Goal: Task Accomplishment & Management: Complete application form

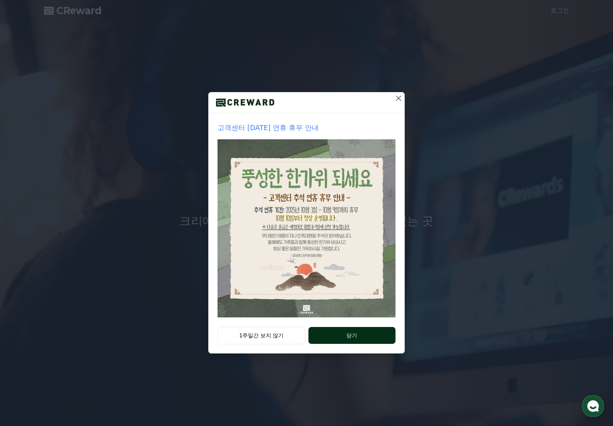
click at [363, 337] on button "닫기" at bounding box center [352, 335] width 87 height 17
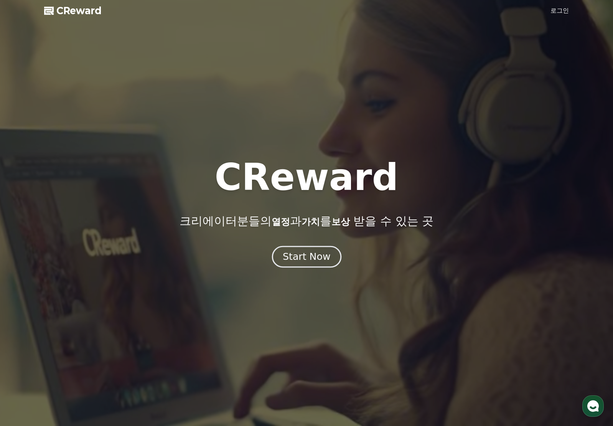
click at [310, 256] on div "Start Now" at bounding box center [307, 256] width 48 height 13
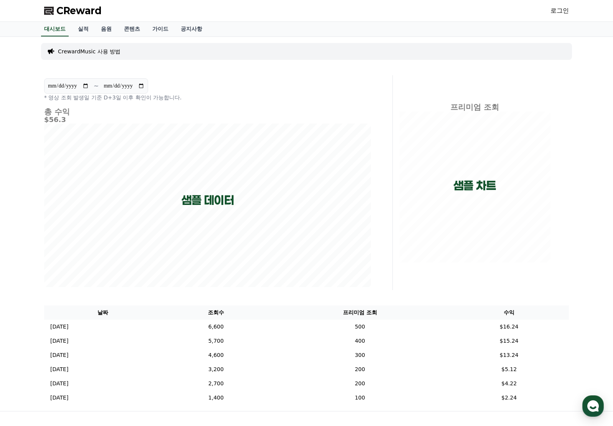
click at [104, 52] on p "CrewardMusic 사용 방법" at bounding box center [89, 52] width 63 height 8
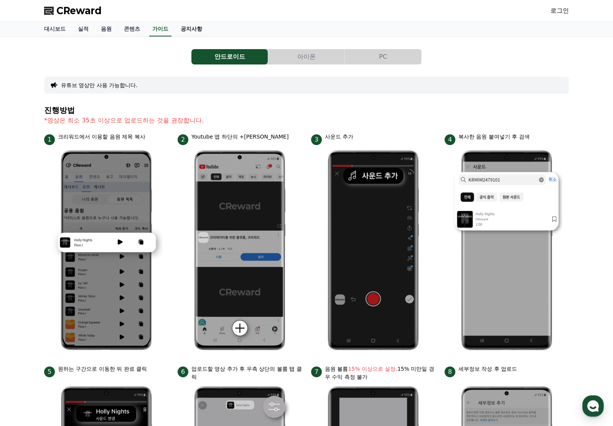
click at [188, 33] on link "공지사항" at bounding box center [192, 29] width 34 height 15
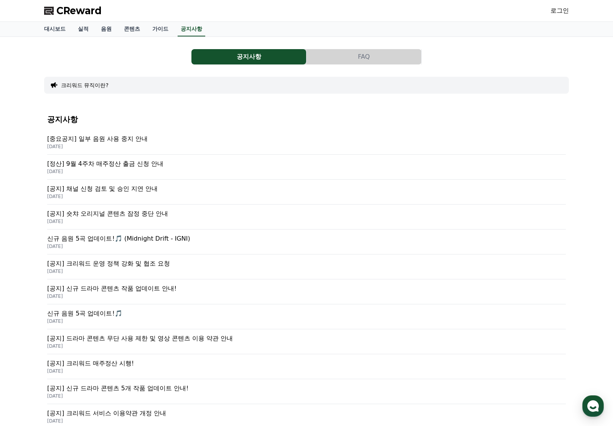
click at [149, 264] on p "[공지] 크리워드 운영 정책 강화 및 협조 요청" at bounding box center [306, 263] width 519 height 9
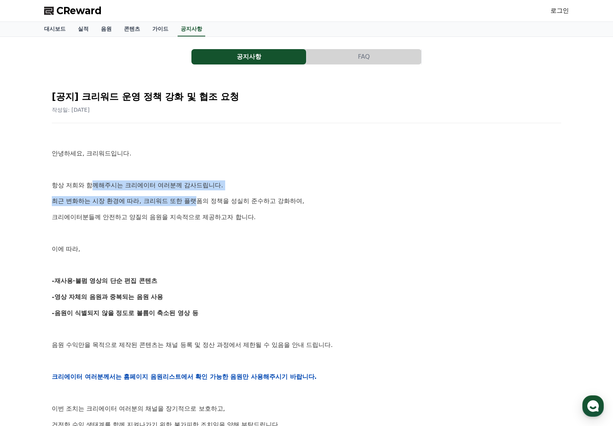
drag, startPoint x: 95, startPoint y: 186, endPoint x: 216, endPoint y: 205, distance: 123.0
click at [211, 202] on div "안녕하세요, 크리워드입니다. 항상 저희와 함께해주시는 크리에이터 여러분께 감사드립니다. 최근 변화하는 시장 환경에 따라, 크리워드 또한 플랫폼…" at bounding box center [307, 376] width 510 height 489
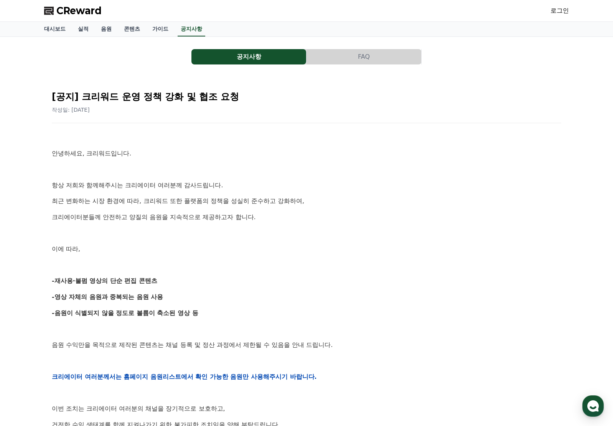
click at [216, 205] on p "최근 변화하는 시장 환경에 따라, 크리워드 또한 플랫폼의 정책을 성실히 준수하고 강화하여," at bounding box center [307, 201] width 510 height 10
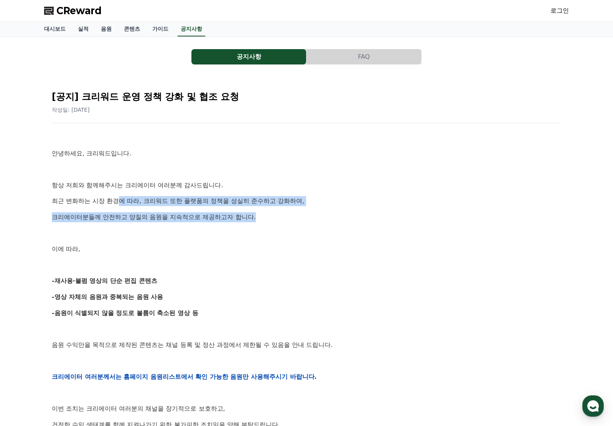
drag, startPoint x: 259, startPoint y: 216, endPoint x: 122, endPoint y: 202, distance: 137.7
click at [122, 202] on div "안녕하세요, 크리워드입니다. 항상 저희와 함께해주시는 크리에이터 여러분께 감사드립니다. 최근 변화하는 시장 환경에 따라, 크리워드 또한 플랫폼…" at bounding box center [307, 376] width 510 height 489
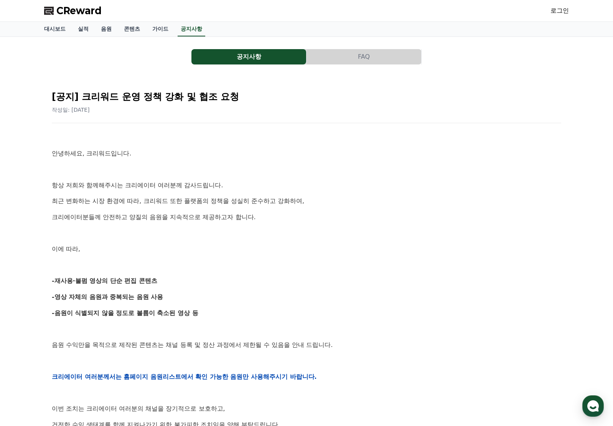
click at [226, 223] on div "안녕하세요, 크리워드입니다. 항상 저희와 함께해주시는 크리에이터 여러분께 감사드립니다. 최근 변화하는 시장 환경에 따라, 크리워드 또한 플랫폼…" at bounding box center [307, 376] width 510 height 489
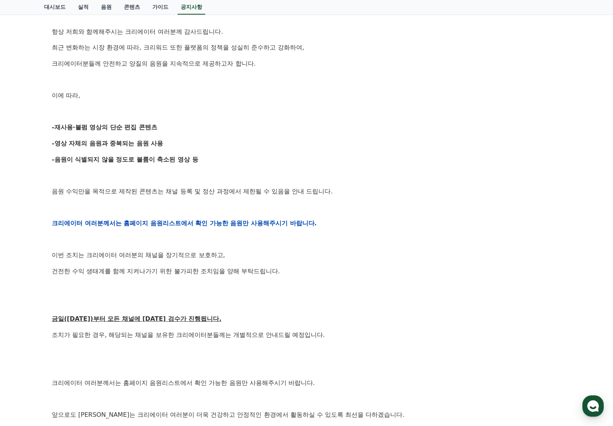
scroll to position [269, 0]
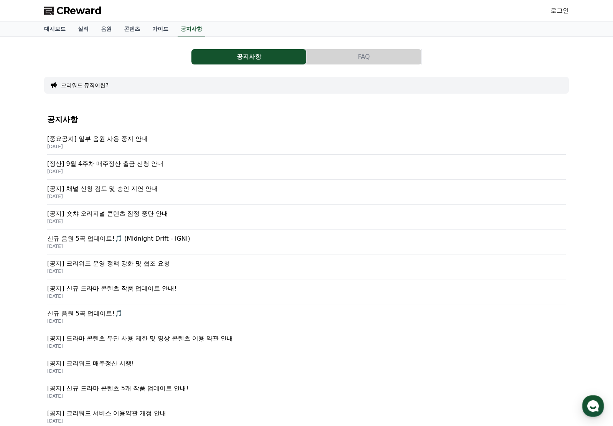
click at [137, 187] on p "[공지] 채널 신청 검토 및 승인 지연 안내" at bounding box center [306, 188] width 519 height 9
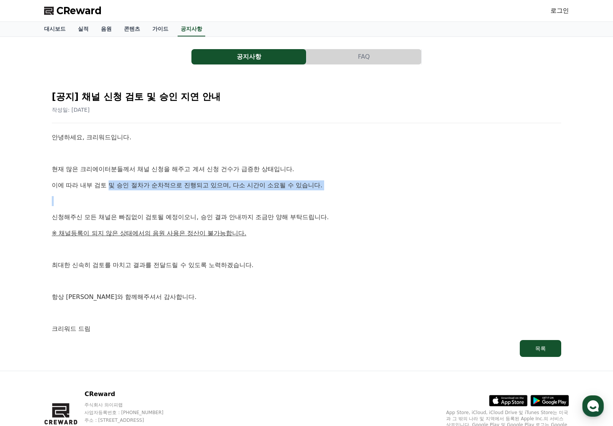
drag, startPoint x: 110, startPoint y: 177, endPoint x: 332, endPoint y: 204, distance: 224.2
click at [332, 204] on div "안녕하세요, 크리워드입니다. 현재 많은 크리에이터분들께서 채널 신청을 해주고 계셔 신청 건수가 급증한 상태입니다. 이에 따라 내부 검토 및 승…" at bounding box center [307, 232] width 510 height 201
click at [338, 195] on div "안녕하세요, 크리워드입니다. 현재 많은 크리에이터분들께서 채널 신청을 해주고 계셔 신청 건수가 급증한 상태입니다. 이에 따라 내부 검토 및 승…" at bounding box center [307, 232] width 510 height 201
click at [196, 174] on p "현재 많은 크리에이터분들께서 채널 신청을 해주고 계셔 신청 건수가 급증한 상태입니다." at bounding box center [307, 169] width 510 height 10
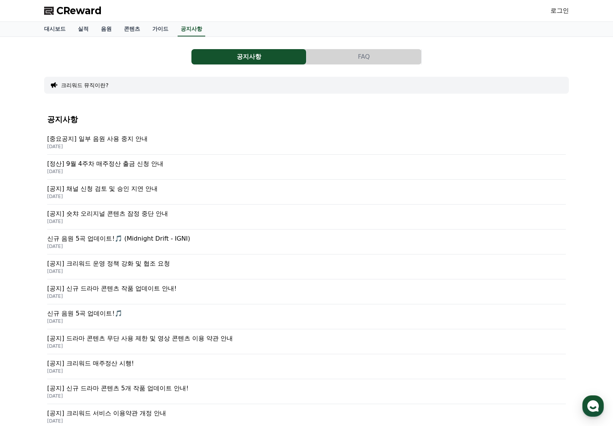
click at [129, 142] on p "[중요공지] 일부 음원 사용 중지 안내" at bounding box center [306, 138] width 519 height 9
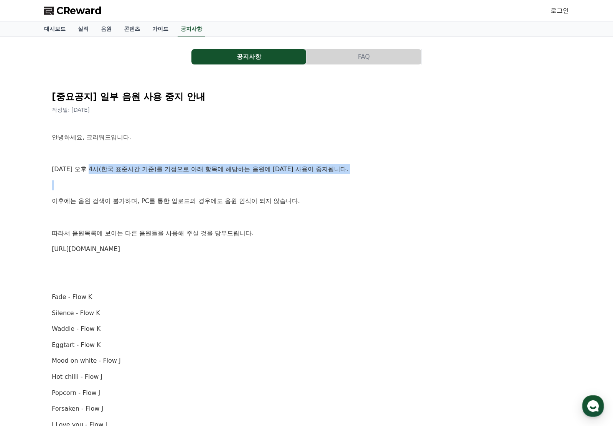
drag, startPoint x: 92, startPoint y: 170, endPoint x: 284, endPoint y: 184, distance: 192.4
click at [284, 184] on div "안녕하세요, 크리워드입니다. 10월 2일 오후 4시(한국 표준시간 기준)를 기점으로 아래 항목에 해당하는 음원에 대한 사용이 중지됩니다. 이후…" at bounding box center [307, 432] width 510 height 601
click at [284, 184] on p at bounding box center [307, 185] width 510 height 10
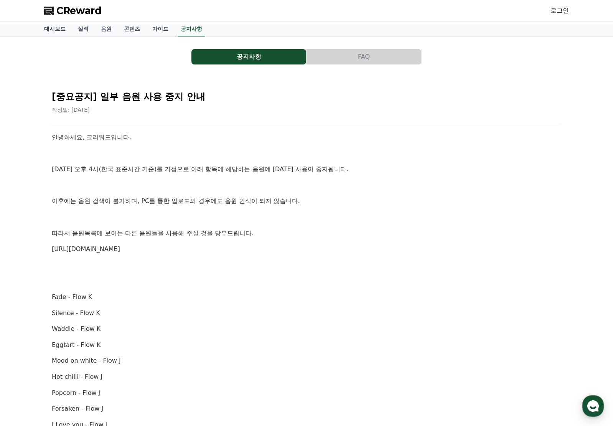
drag, startPoint x: 337, startPoint y: 175, endPoint x: 235, endPoint y: 179, distance: 102.2
click at [238, 178] on div "안녕하세요, 크리워드입니다. 10월 2일 오후 4시(한국 표준시간 기준)를 기점으로 아래 항목에 해당하는 음원에 대한 사용이 중지됩니다. 이후…" at bounding box center [307, 432] width 510 height 601
click at [234, 179] on div "안녕하세요, 크리워드입니다. 10월 2일 오후 4시(한국 표준시간 기준)를 기점으로 아래 항목에 해당하는 음원에 대한 사용이 중지됩니다. 이후…" at bounding box center [307, 432] width 510 height 601
drag, startPoint x: 322, startPoint y: 198, endPoint x: 239, endPoint y: 216, distance: 83.9
click at [239, 216] on div "안녕하세요, 크리워드입니다. 10월 2일 오후 4시(한국 표준시간 기준)를 기점으로 아래 항목에 해당하는 음원에 대한 사용이 중지됩니다. 이후…" at bounding box center [307, 432] width 510 height 601
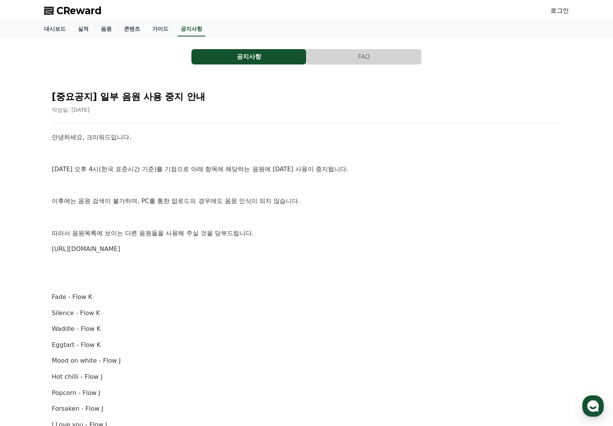
click at [312, 235] on p "따라서 음원목록에 보이는 다른 음원들을 사용해 주실 것을 당부드립니다." at bounding box center [307, 233] width 510 height 10
drag, startPoint x: 282, startPoint y: 240, endPoint x: 277, endPoint y: 234, distance: 7.1
click at [169, 220] on div "안녕하세요, 크리워드입니다. 10월 2일 오후 4시(한국 표준시간 기준)를 기점으로 아래 항목에 해당하는 음원에 대한 사용이 중지됩니다. 이후…" at bounding box center [307, 432] width 510 height 601
click at [307, 236] on p "따라서 음원목록에 보이는 다른 음원들을 사용해 주실 것을 당부드립니다." at bounding box center [307, 233] width 510 height 10
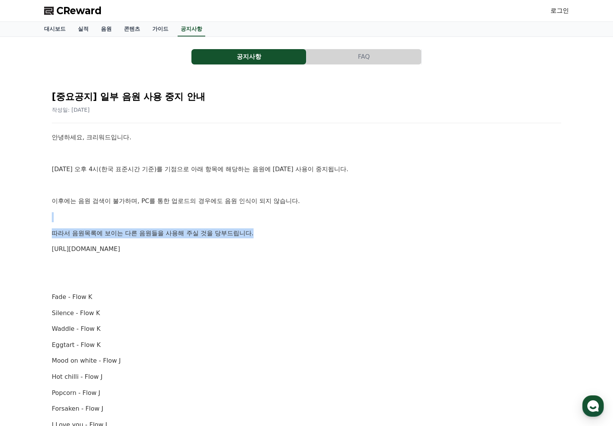
drag, startPoint x: 280, startPoint y: 234, endPoint x: 178, endPoint y: 220, distance: 102.7
click at [178, 220] on div "안녕하세요, 크리워드입니다. 10월 2일 오후 4시(한국 표준시간 기준)를 기점으로 아래 항목에 해당하는 음원에 대한 사용이 중지됩니다. 이후…" at bounding box center [307, 432] width 510 height 601
click at [183, 227] on div "안녕하세요, 크리워드입니다. 10월 2일 오후 4시(한국 표준시간 기준)를 기점으로 아래 항목에 해당하는 음원에 대한 사용이 중지됩니다. 이후…" at bounding box center [307, 432] width 510 height 601
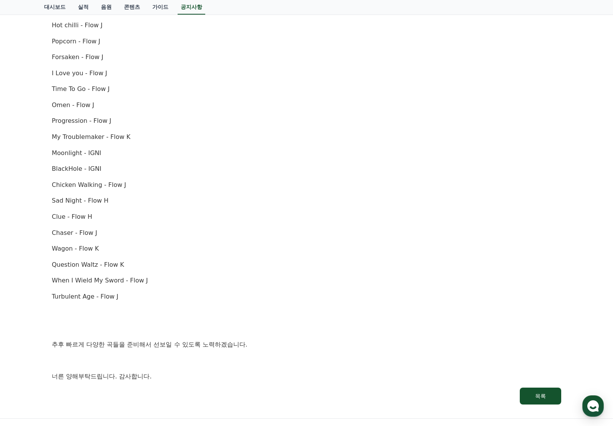
scroll to position [439, 0]
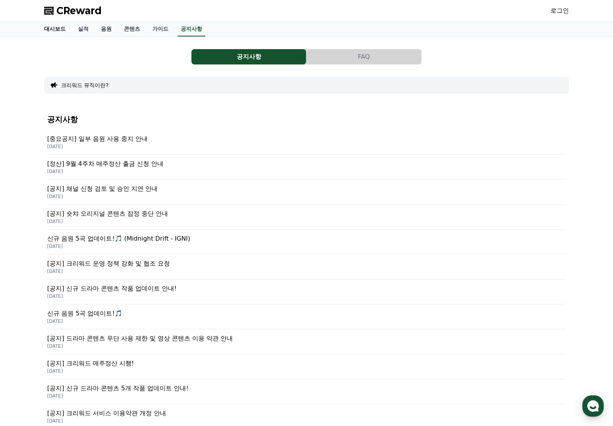
click at [54, 33] on link "대시보드" at bounding box center [55, 29] width 34 height 15
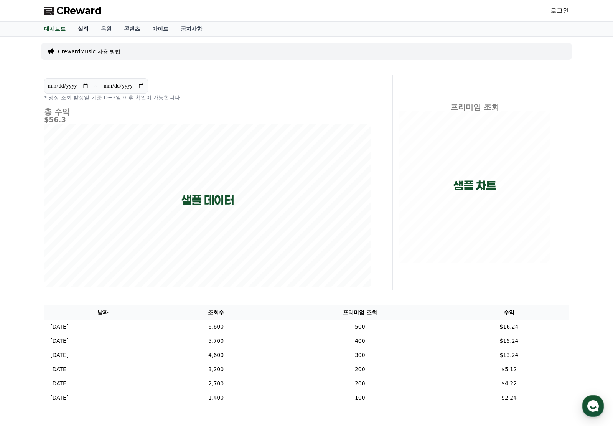
click at [84, 31] on link "실적" at bounding box center [83, 29] width 23 height 15
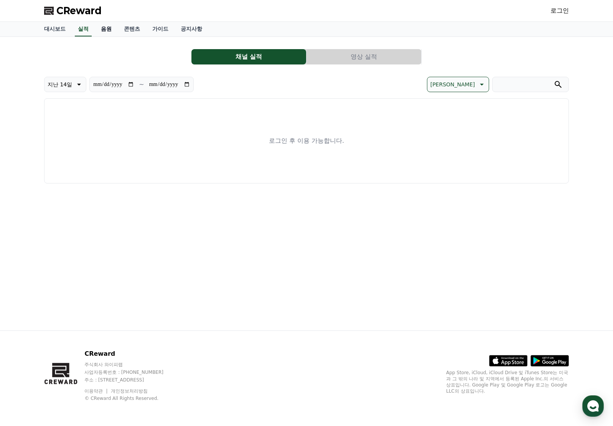
click at [108, 28] on link "음원" at bounding box center [106, 29] width 23 height 15
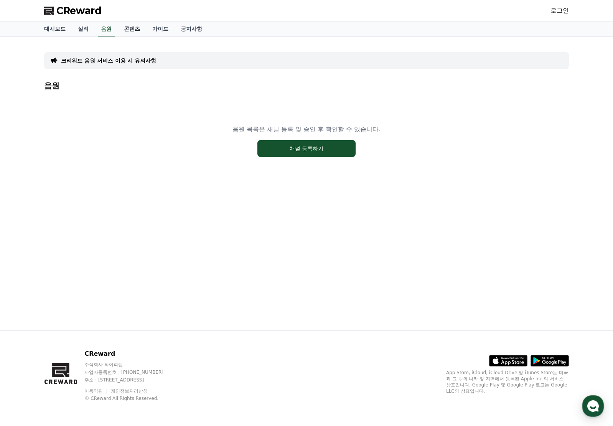
click at [130, 28] on link "콘텐츠" at bounding box center [132, 29] width 28 height 15
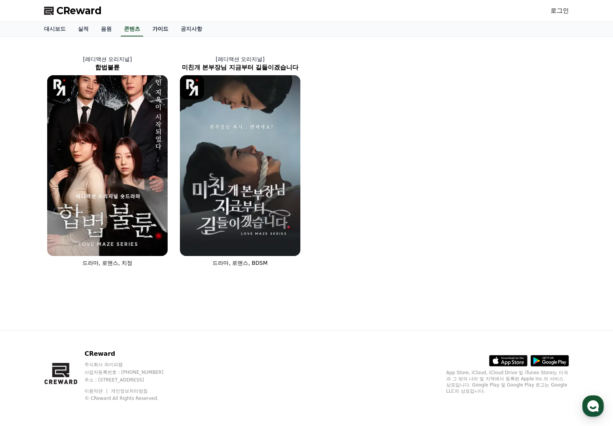
click at [160, 30] on link "가이드" at bounding box center [160, 29] width 28 height 15
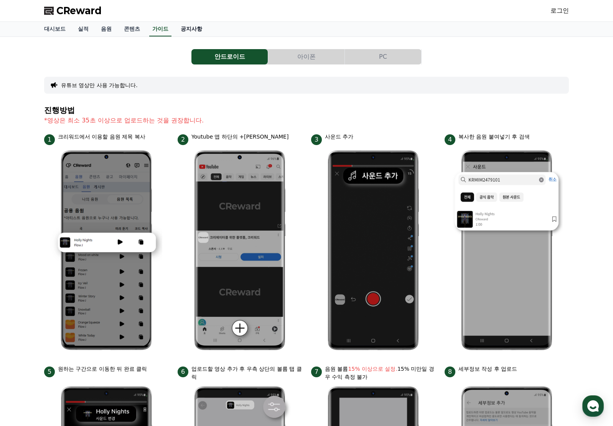
click at [190, 31] on link "공지사항" at bounding box center [192, 29] width 34 height 15
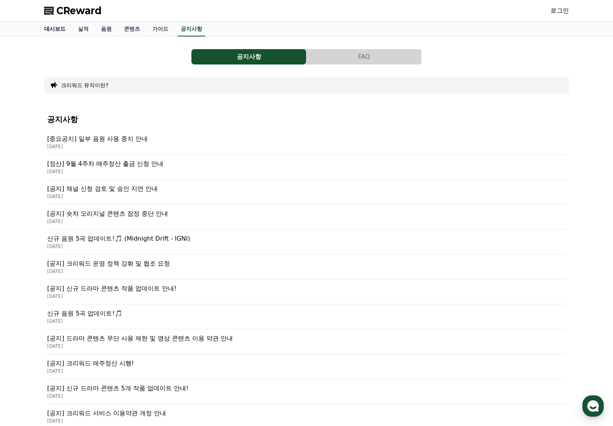
click at [54, 33] on link "대시보드" at bounding box center [55, 29] width 34 height 15
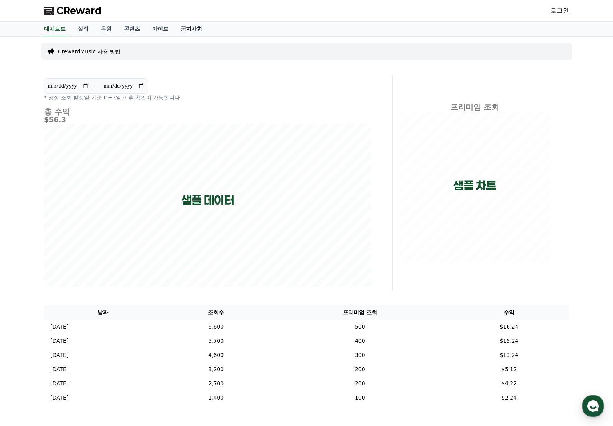
click at [180, 34] on link "공지사항" at bounding box center [192, 29] width 34 height 15
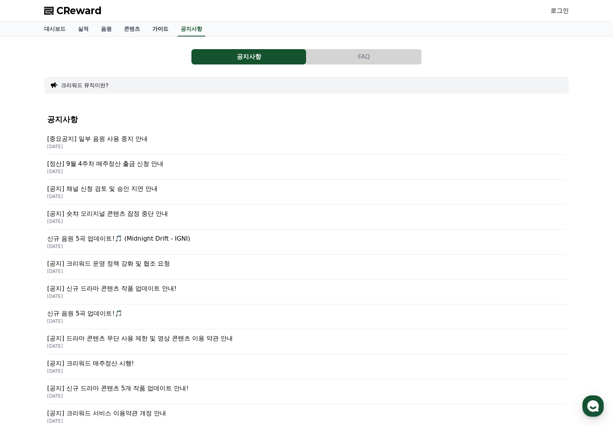
click at [162, 31] on link "가이드" at bounding box center [160, 29] width 28 height 15
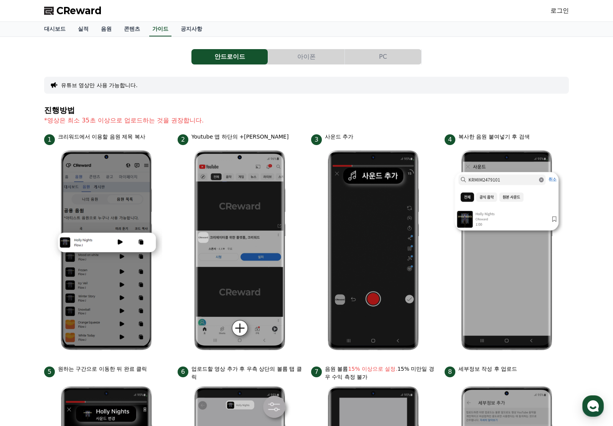
click at [313, 58] on button "아이폰" at bounding box center [306, 56] width 76 height 15
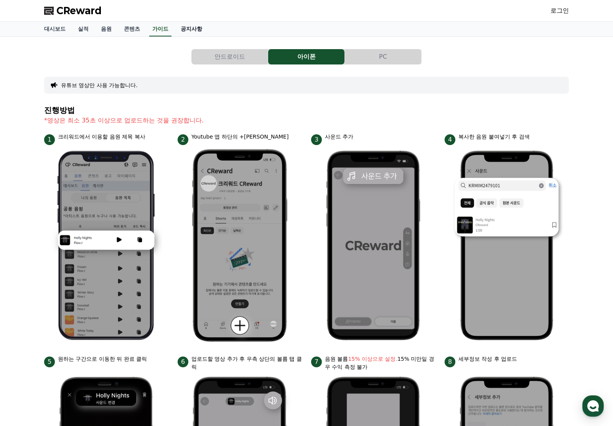
click at [193, 31] on link "공지사항" at bounding box center [192, 29] width 34 height 15
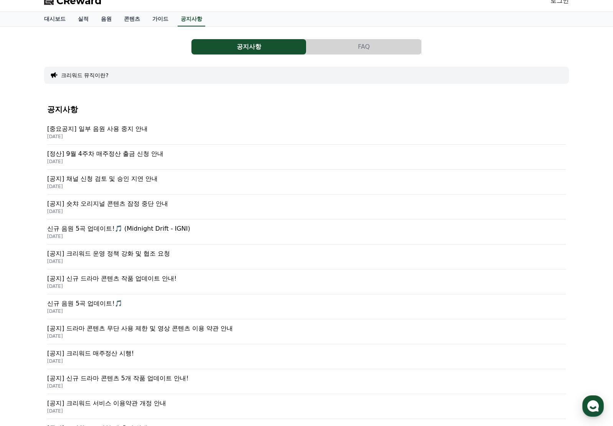
scroll to position [214, 0]
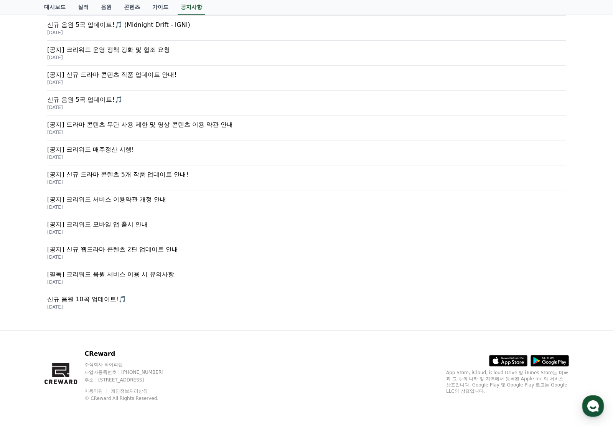
click at [117, 277] on p "[필독] 크리워드 음원 서비스 이용 시 유의사항" at bounding box center [306, 274] width 519 height 9
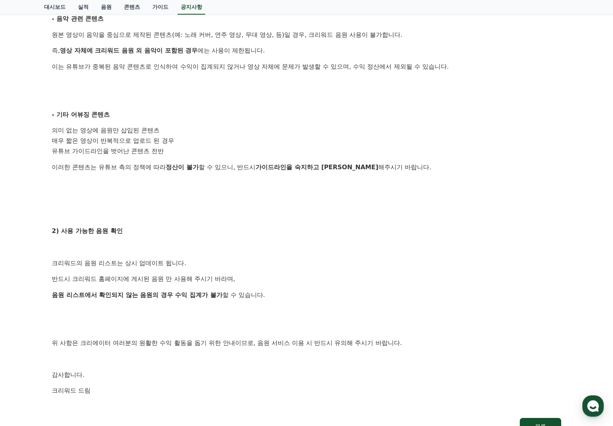
scroll to position [347, 0]
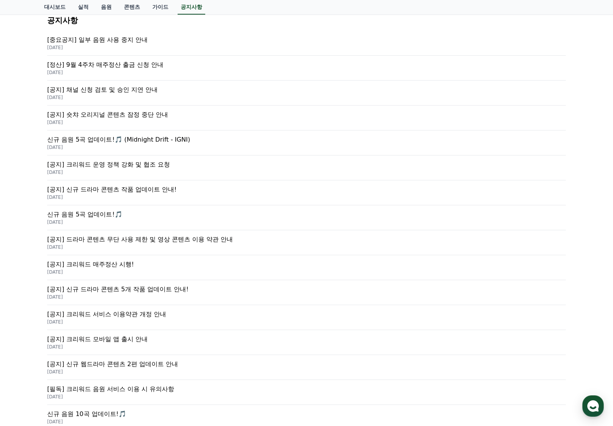
scroll to position [99, 0]
click at [126, 338] on p "[공지] 크리워드 모바일 앱 출시 안내" at bounding box center [306, 339] width 519 height 9
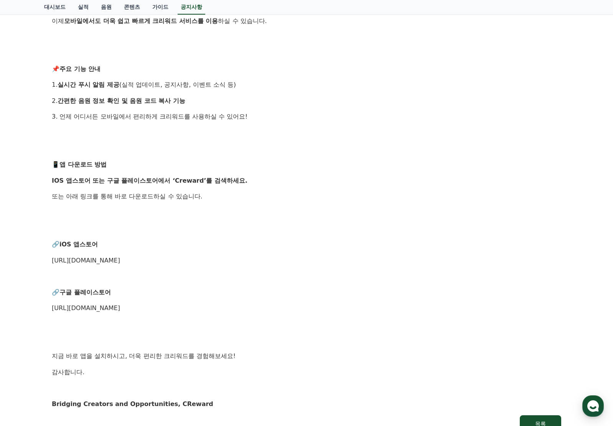
scroll to position [269, 0]
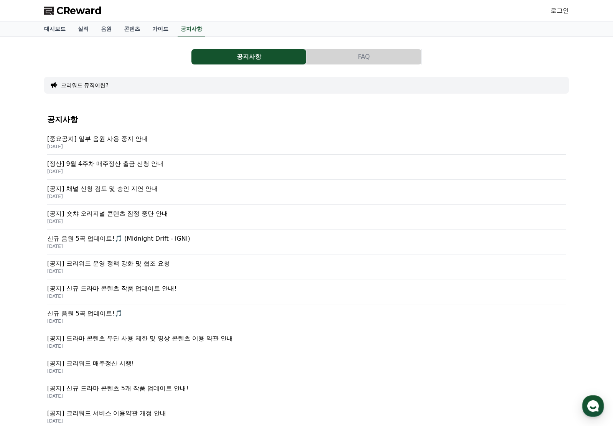
click at [571, 13] on div "CReward 로그인" at bounding box center [306, 10] width 537 height 21
click at [560, 15] on link "로그인" at bounding box center [560, 10] width 18 height 9
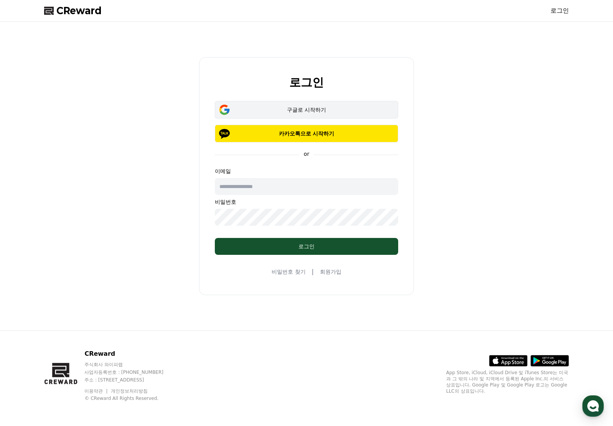
click at [318, 108] on div "구글로 시작하기" at bounding box center [306, 110] width 161 height 8
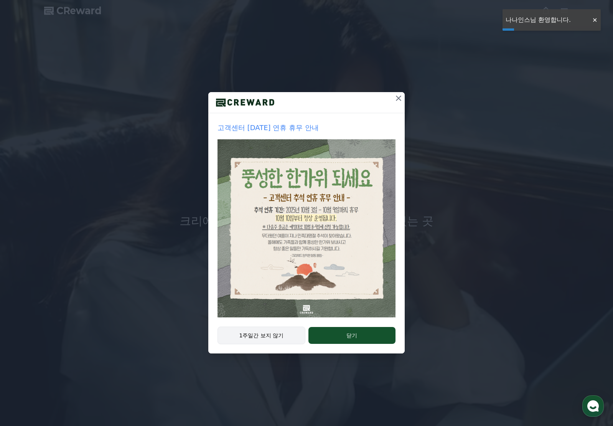
click at [277, 333] on button "1주일간 보지 않기" at bounding box center [262, 336] width 88 height 18
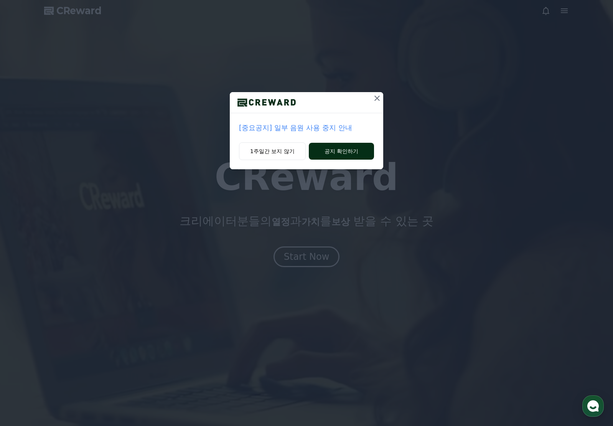
click at [350, 150] on button "공지 확인하기" at bounding box center [341, 151] width 65 height 17
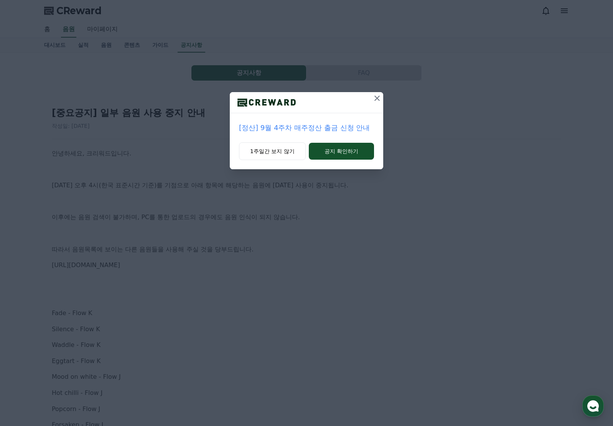
click at [379, 101] on icon at bounding box center [377, 98] width 9 height 9
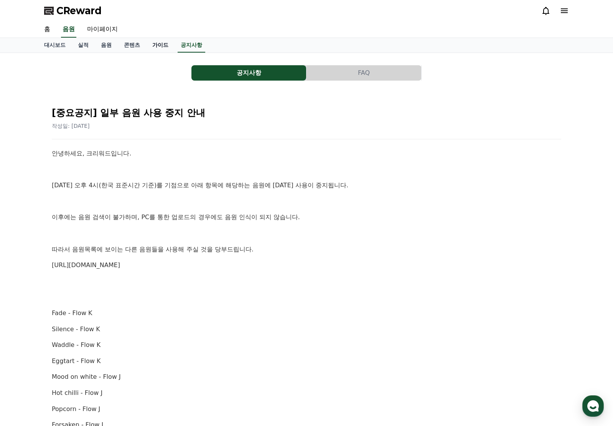
click at [150, 45] on link "가이드" at bounding box center [160, 45] width 28 height 15
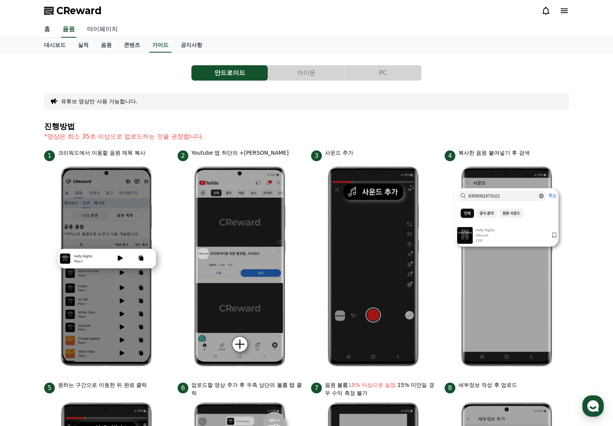
click at [94, 26] on link "마이페이지" at bounding box center [102, 29] width 43 height 16
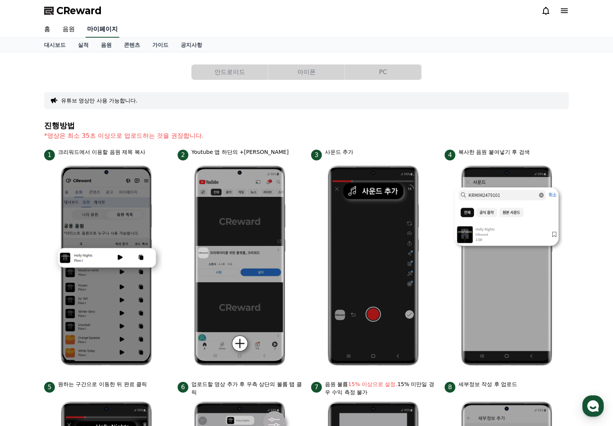
select select "**********"
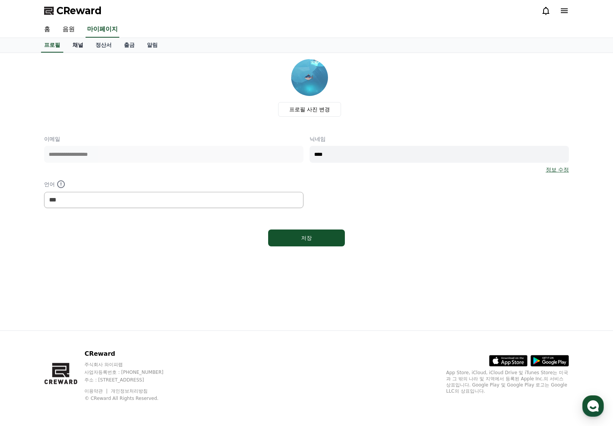
click at [78, 47] on link "채널" at bounding box center [77, 45] width 23 height 15
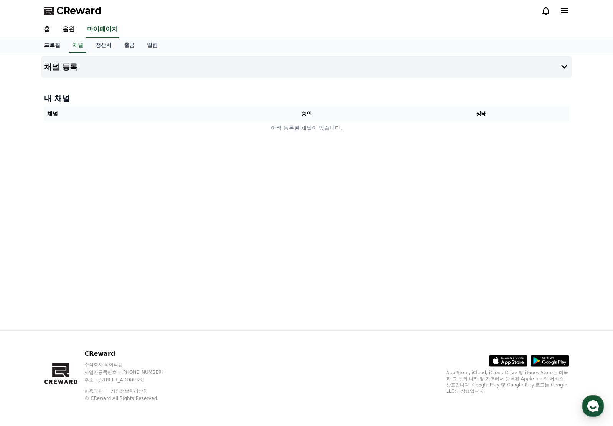
click at [55, 43] on link "프로필" at bounding box center [52, 45] width 28 height 15
select select "**********"
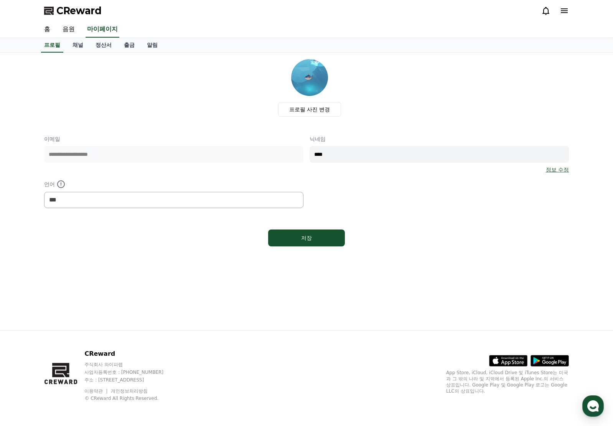
click at [78, 53] on div "**********" at bounding box center [306, 191] width 537 height 277
click at [79, 45] on link "채널" at bounding box center [77, 45] width 23 height 15
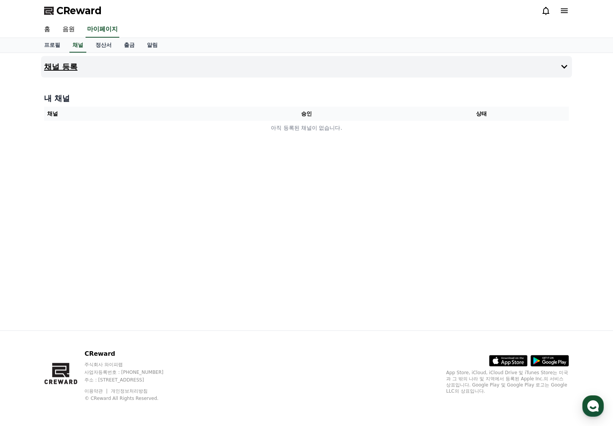
click at [566, 66] on icon at bounding box center [564, 67] width 6 height 4
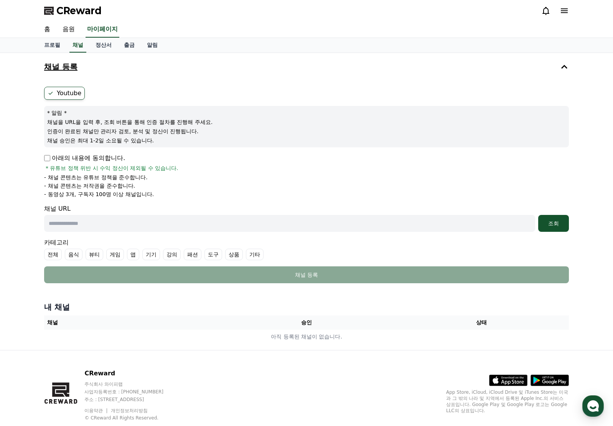
click at [115, 224] on input "text" at bounding box center [289, 223] width 491 height 17
paste input "**********"
type input "**********"
click at [562, 222] on div "조회" at bounding box center [554, 224] width 25 height 8
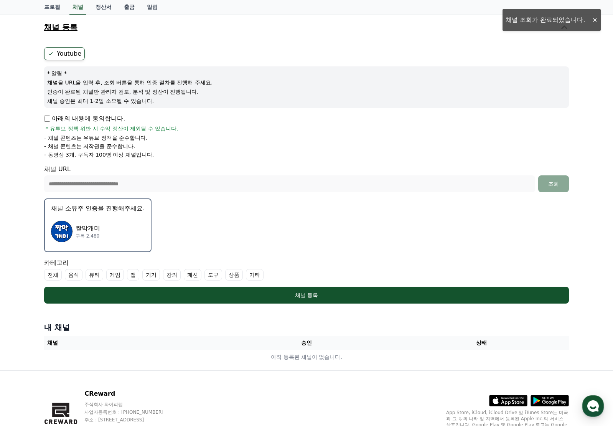
scroll to position [77, 0]
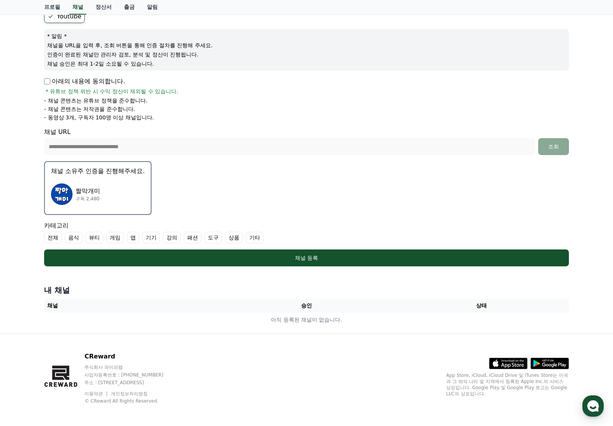
click at [118, 184] on div "짤막개미 구독 2,480" at bounding box center [98, 194] width 94 height 31
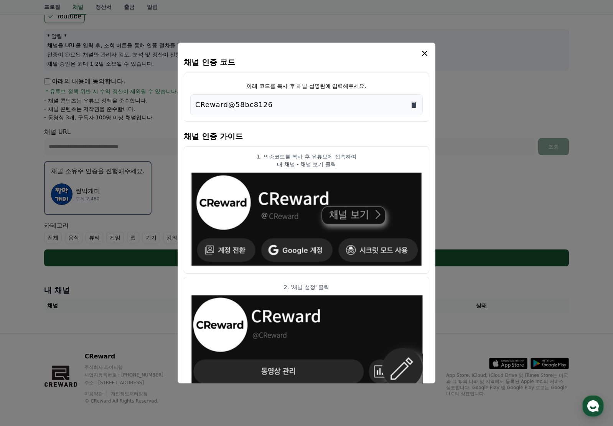
click at [416, 106] on icon "Copy to clipboard" at bounding box center [414, 105] width 5 height 6
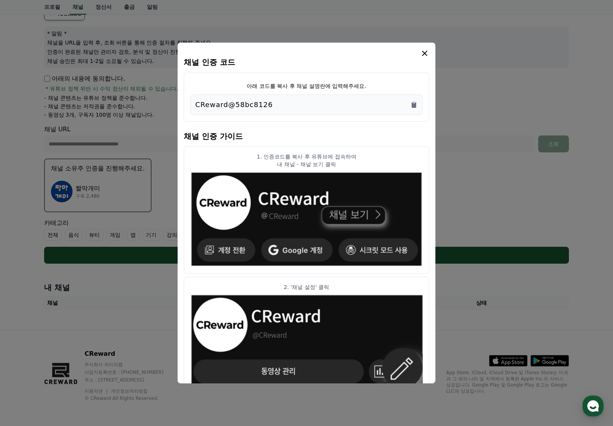
scroll to position [0, 0]
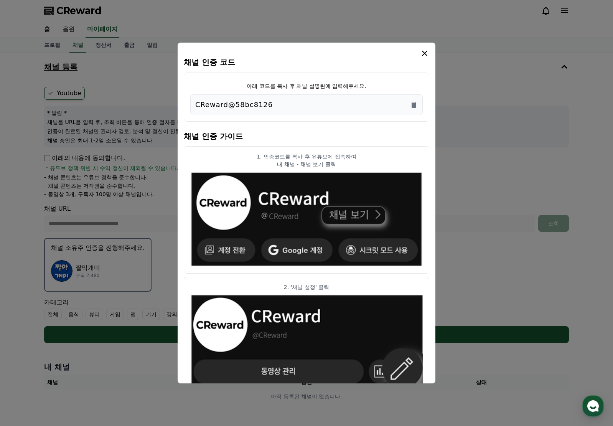
click at [424, 55] on icon "modal" at bounding box center [424, 53] width 9 height 9
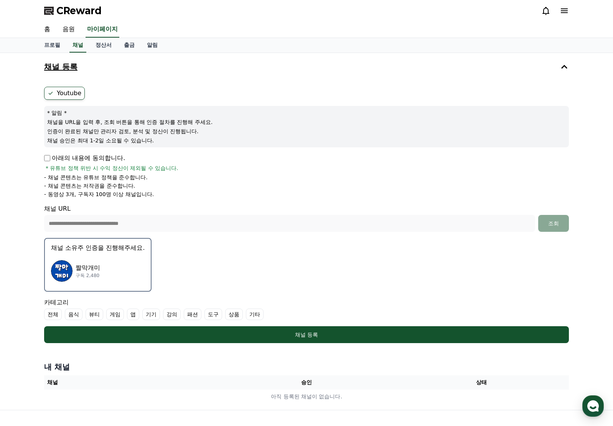
click at [99, 277] on p "구독 2,480" at bounding box center [88, 275] width 25 height 6
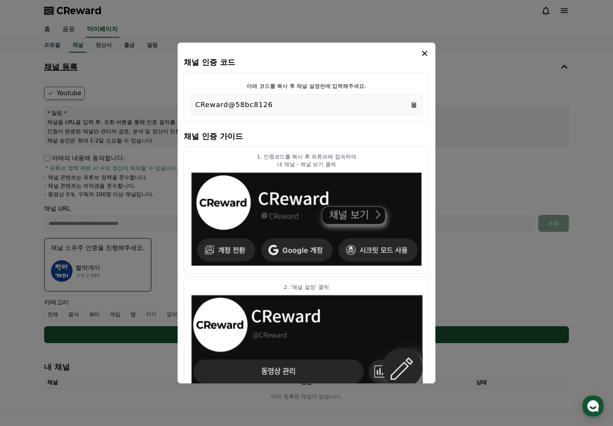
drag, startPoint x: 426, startPoint y: 54, endPoint x: 436, endPoint y: 2, distance: 53.1
click at [426, 48] on div "채널 인증 코드 아래 코드를 복사 후 채널 설명란에 입력해주세요. CReward@58bc8126 채널 인증 가이드 1. 인증코드를 복사 후 유…" at bounding box center [307, 213] width 258 height 341
click at [428, 49] on icon "modal" at bounding box center [424, 53] width 9 height 9
click at [424, 53] on icon "modal" at bounding box center [424, 53] width 5 height 5
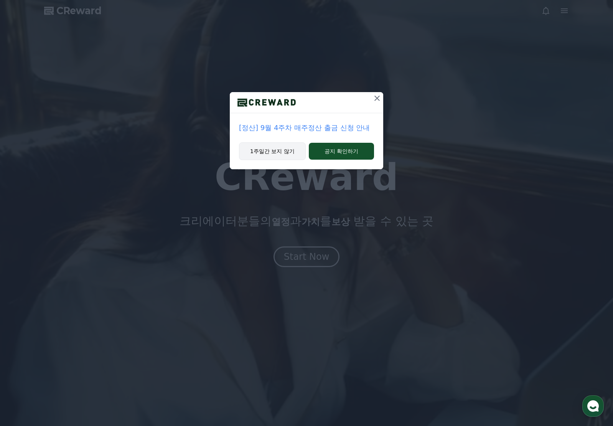
click at [274, 152] on button "1주일간 보지 않기" at bounding box center [272, 151] width 67 height 18
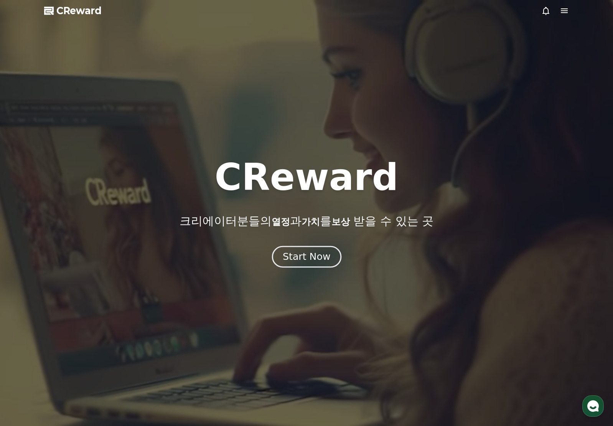
click at [307, 252] on div "Start Now" at bounding box center [307, 256] width 48 height 13
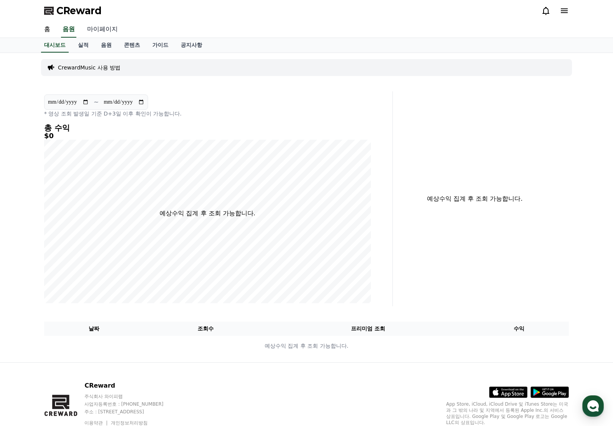
click at [104, 31] on link "마이페이지" at bounding box center [102, 29] width 43 height 16
select select "**********"
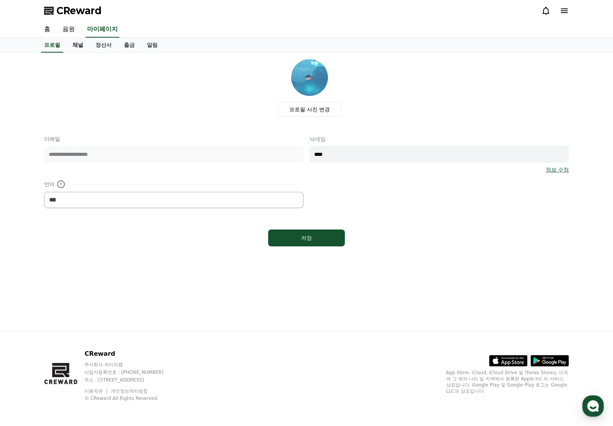
click at [79, 40] on link "채널" at bounding box center [77, 45] width 23 height 15
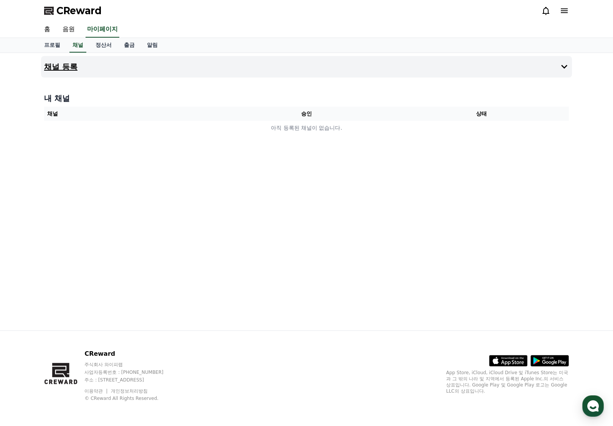
click at [77, 64] on h4 "채널 등록" at bounding box center [60, 67] width 33 height 8
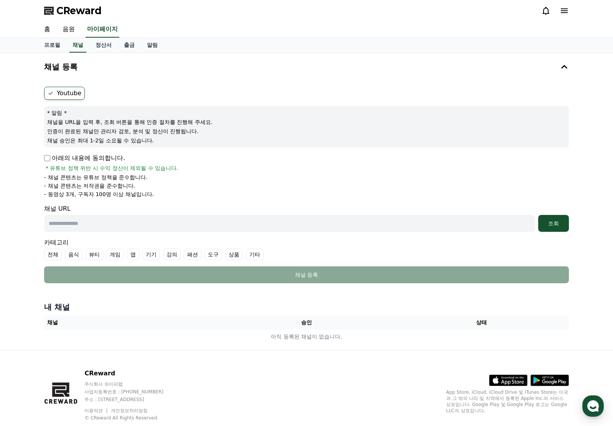
scroll to position [20, 0]
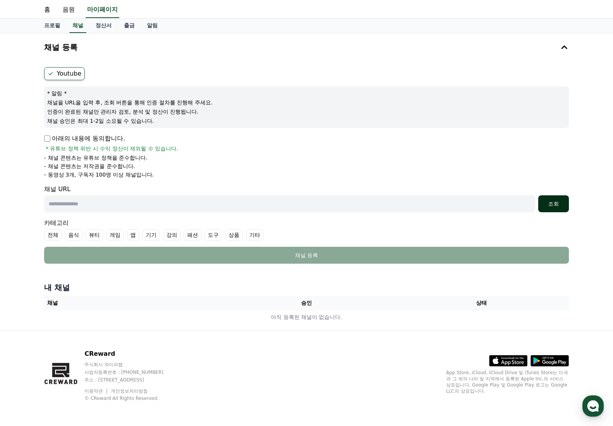
click at [559, 205] on div "조회" at bounding box center [554, 204] width 25 height 8
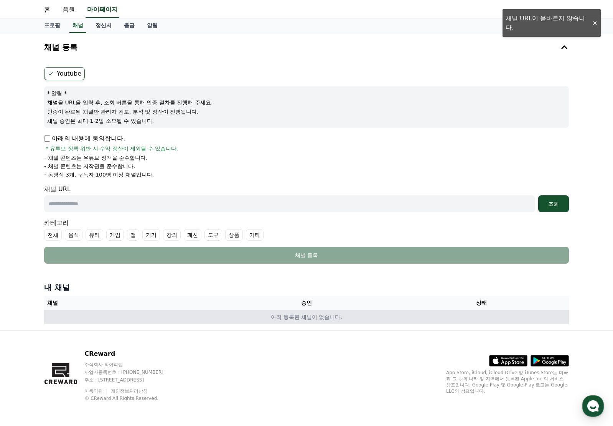
click at [341, 319] on td "아직 등록된 채널이 없습니다." at bounding box center [306, 317] width 525 height 14
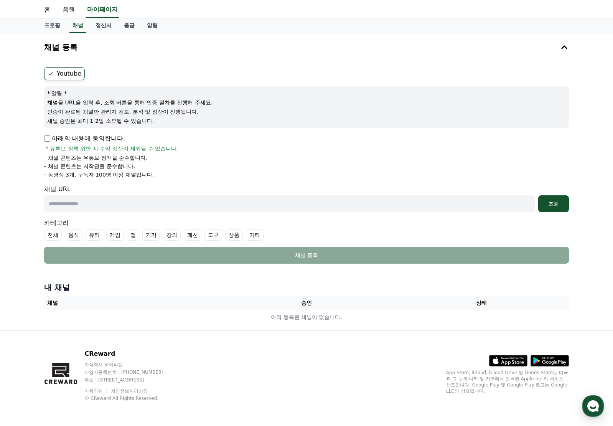
click at [84, 202] on input "text" at bounding box center [289, 203] width 491 height 17
type input "**********"
click at [556, 205] on div "조회" at bounding box center [554, 204] width 25 height 8
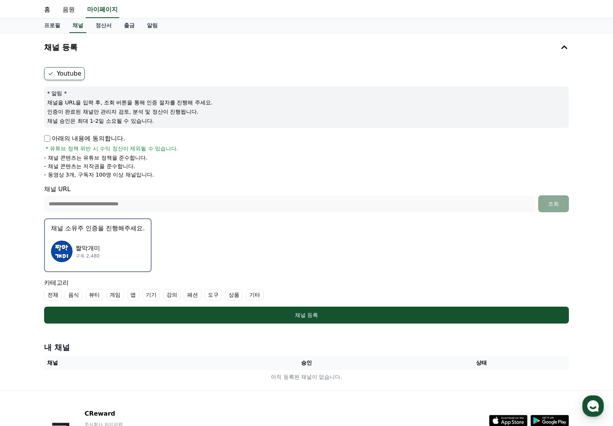
click at [105, 256] on div "짤막개미 구독 2,480" at bounding box center [98, 251] width 94 height 31
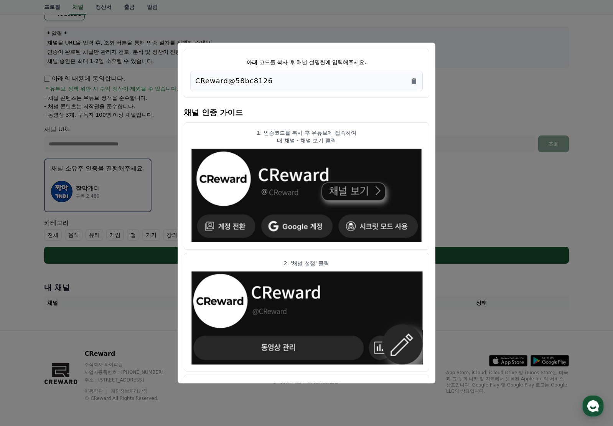
scroll to position [0, 0]
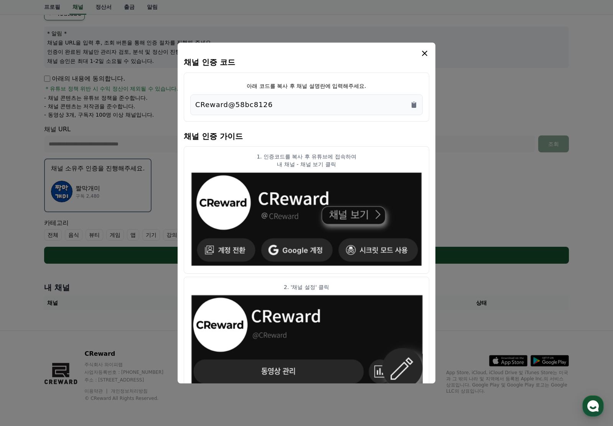
click at [426, 51] on icon "modal" at bounding box center [424, 53] width 9 height 9
click at [412, 101] on icon "Copy to clipboard" at bounding box center [414, 105] width 8 height 8
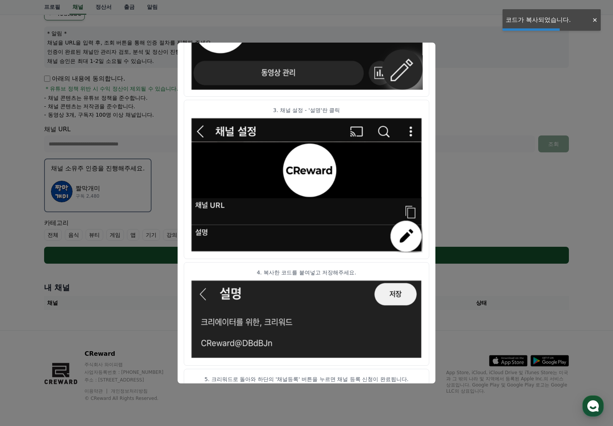
scroll to position [322, 0]
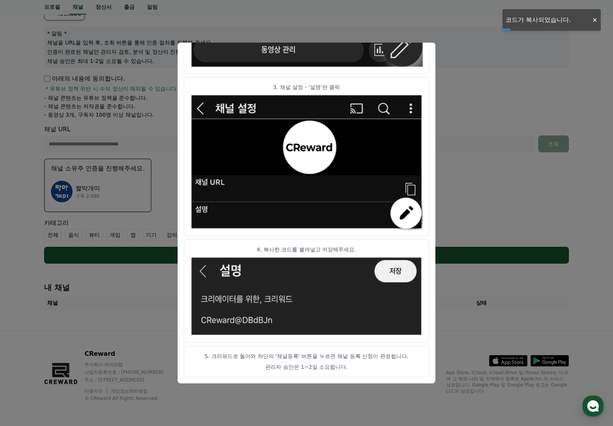
click at [338, 360] on p "5. 크리워드로 돌아와 하단의 '채널등록' 버튼을 누르면 채널 등록 신청이 완료됩니다." at bounding box center [306, 356] width 233 height 8
click at [310, 367] on p "관리자 승인은 1~2일 소요됩니다." at bounding box center [306, 367] width 233 height 8
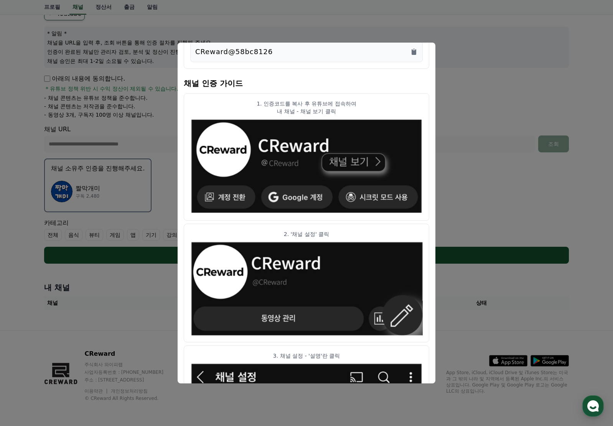
scroll to position [0, 0]
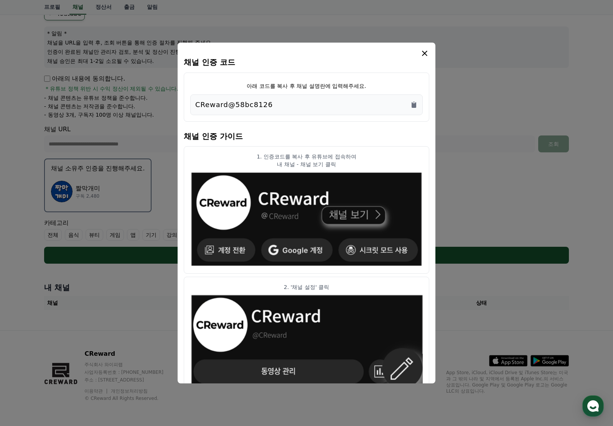
click at [428, 52] on icon "modal" at bounding box center [424, 53] width 9 height 9
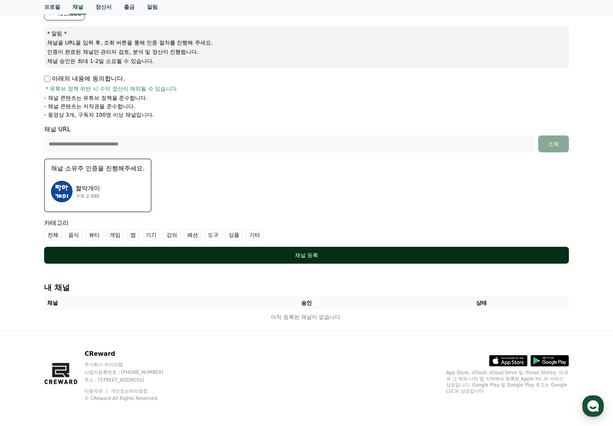
click at [312, 256] on div "채널 등록" at bounding box center [306, 255] width 494 height 8
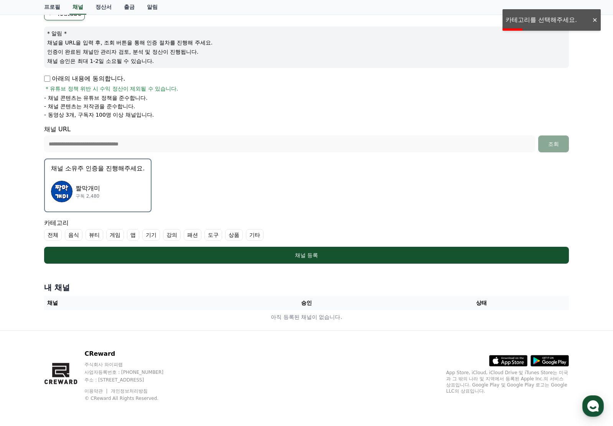
click at [51, 236] on label "전체" at bounding box center [53, 235] width 18 height 12
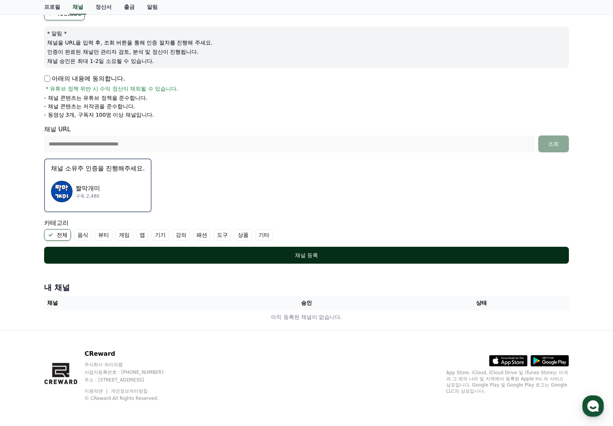
click at [293, 256] on div "채널 등록" at bounding box center [306, 255] width 494 height 8
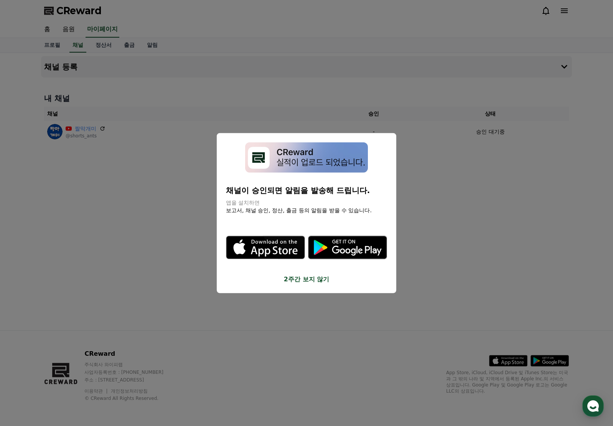
click at [310, 281] on button "2주간 보지 않기" at bounding box center [306, 278] width 161 height 9
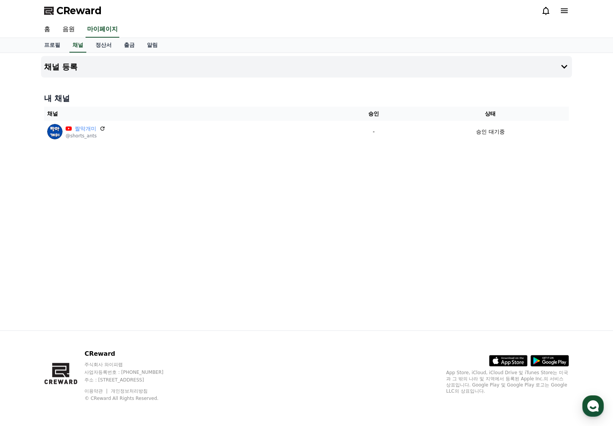
click at [496, 203] on div "채널 등록 내 채널 채널 승인 상태 짤막개미 @shorts_ants - 승인 대기중" at bounding box center [306, 191] width 537 height 277
click at [78, 44] on link "채널" at bounding box center [77, 45] width 17 height 15
click at [563, 68] on icon at bounding box center [564, 66] width 9 height 9
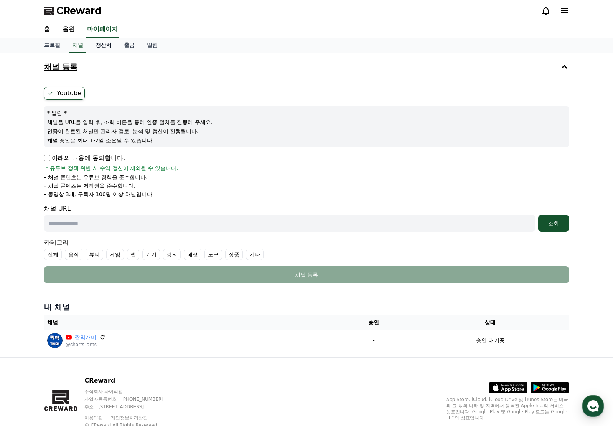
click at [102, 48] on link "정산서" at bounding box center [103, 45] width 28 height 15
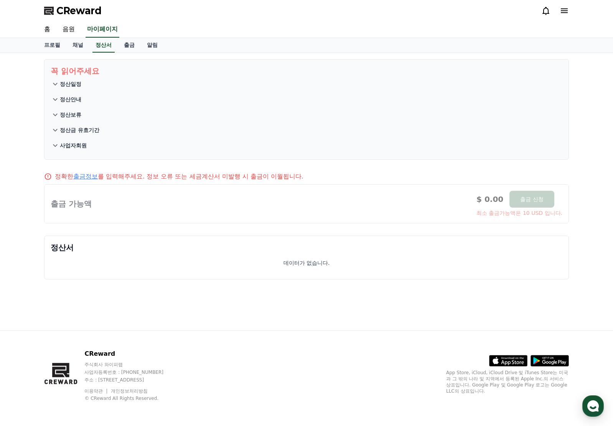
click at [64, 84] on p "정산일정" at bounding box center [70, 84] width 21 height 8
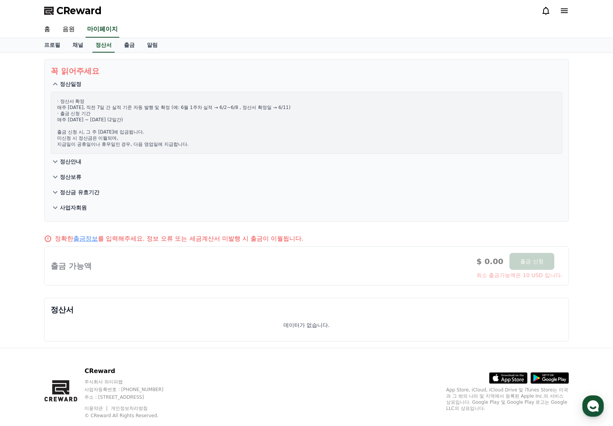
click at [64, 84] on p "정산일정" at bounding box center [70, 84] width 21 height 8
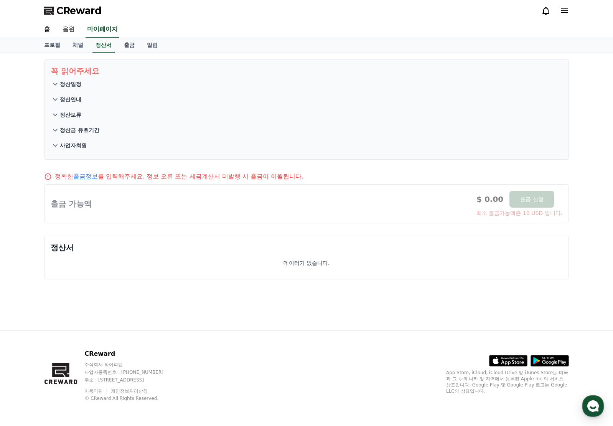
click at [65, 100] on p "정산안내" at bounding box center [70, 100] width 21 height 8
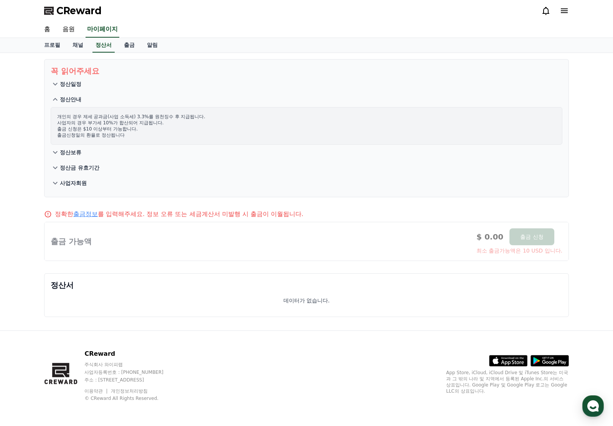
click at [65, 100] on p "정산안내" at bounding box center [70, 100] width 21 height 8
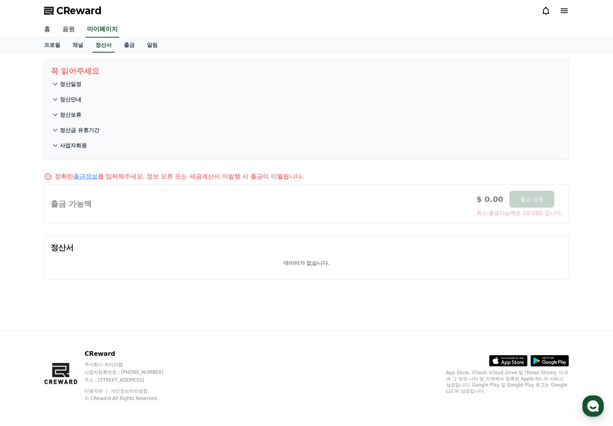
click at [69, 114] on p "정산보류" at bounding box center [70, 115] width 21 height 8
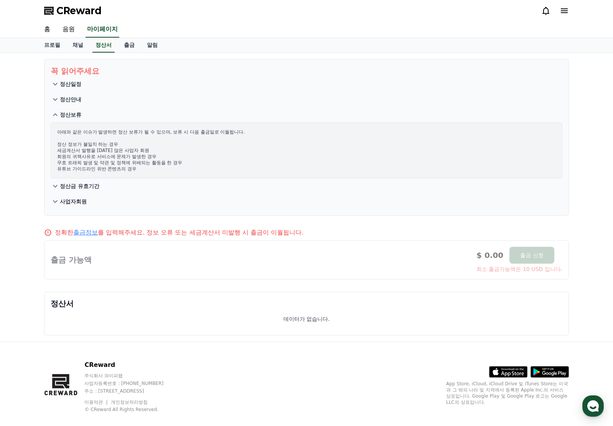
click at [69, 114] on p "정산보류" at bounding box center [70, 115] width 21 height 8
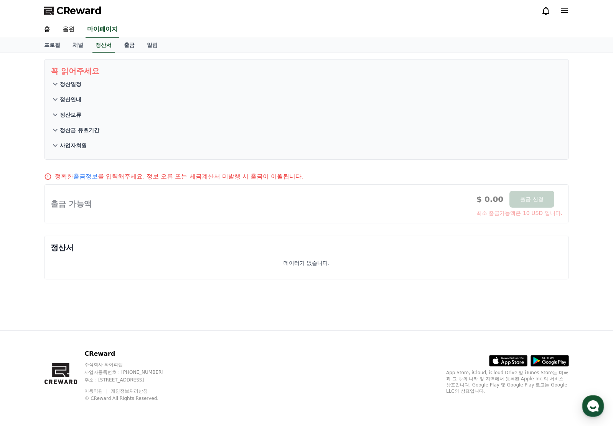
click at [73, 144] on p "사업자회원" at bounding box center [73, 146] width 27 height 8
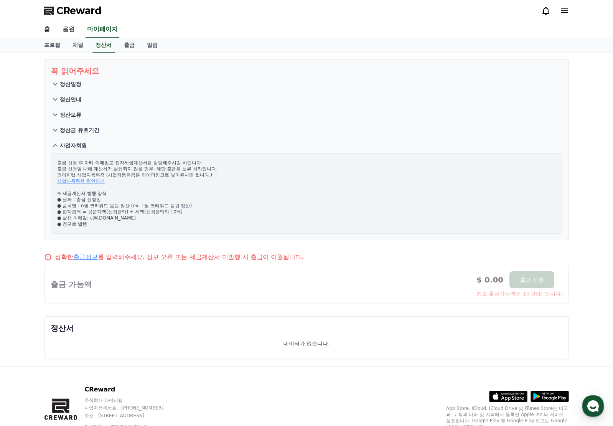
click at [73, 144] on p "사업자회원" at bounding box center [73, 146] width 27 height 8
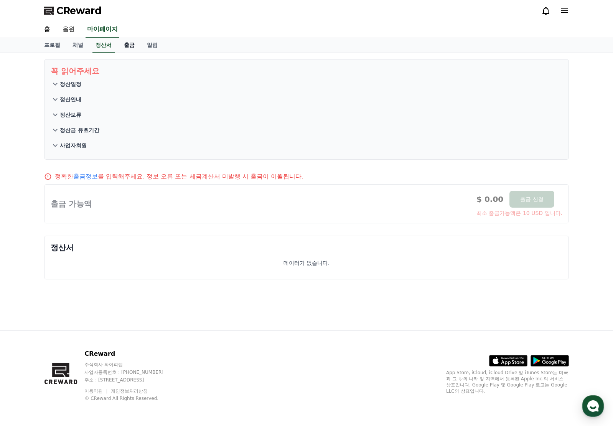
click at [126, 44] on link "출금" at bounding box center [129, 45] width 23 height 15
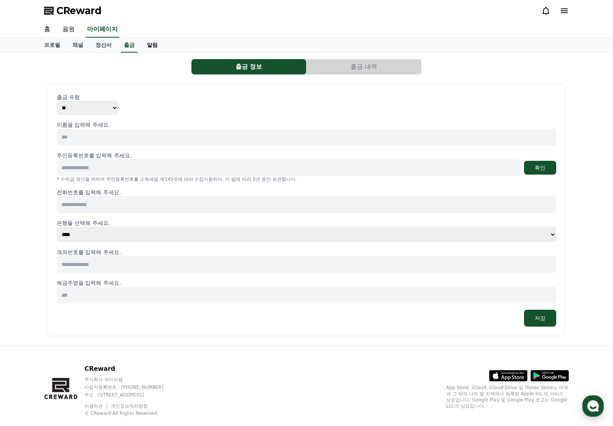
click at [151, 45] on link "알림" at bounding box center [152, 45] width 23 height 15
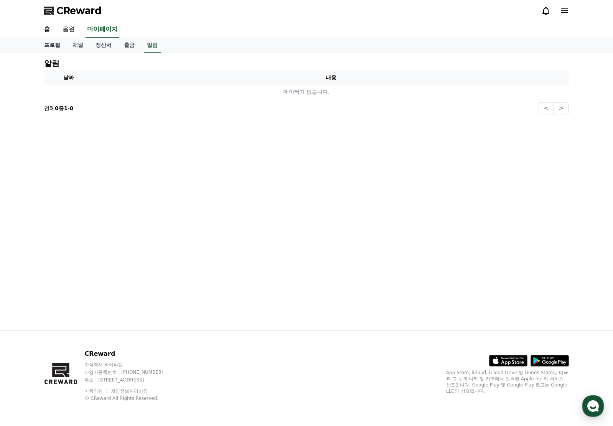
click at [55, 43] on link "프로필" at bounding box center [52, 45] width 28 height 15
select select "**********"
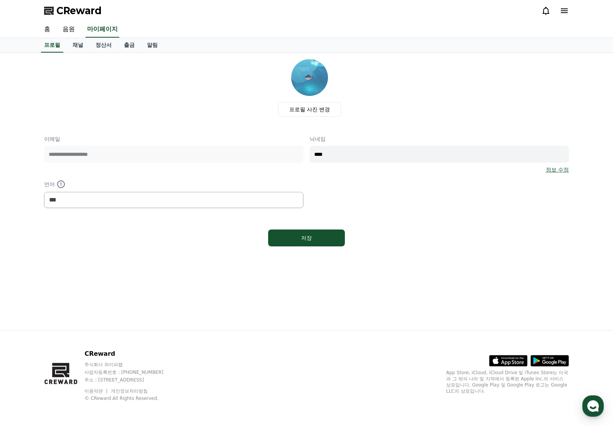
click at [45, 27] on link "홈" at bounding box center [47, 29] width 18 height 16
